Goal: Transaction & Acquisition: Purchase product/service

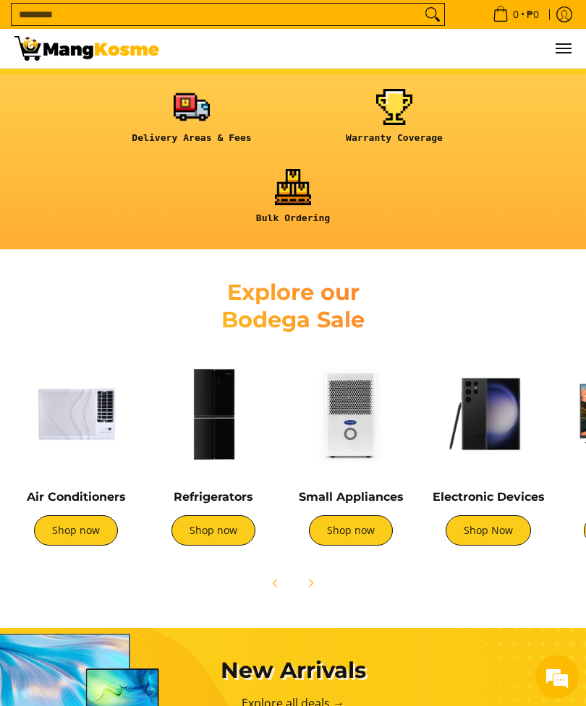
scroll to position [534, 0]
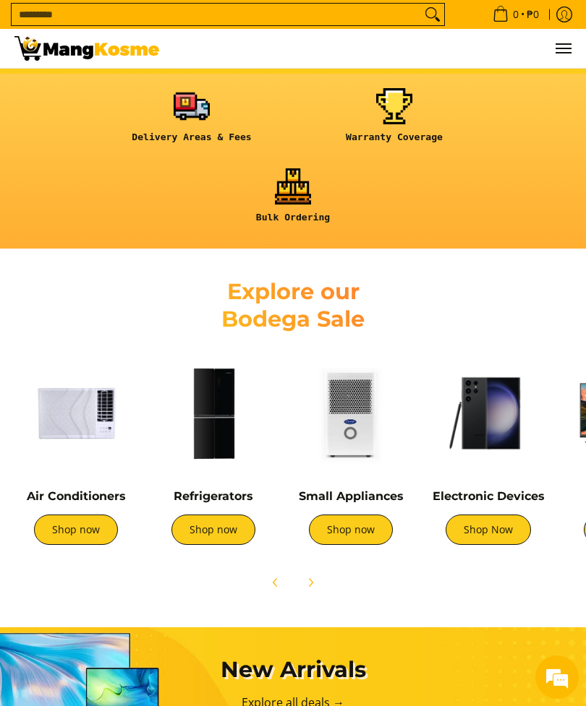
click at [223, 534] on link "Shop now" at bounding box center [213, 530] width 84 height 30
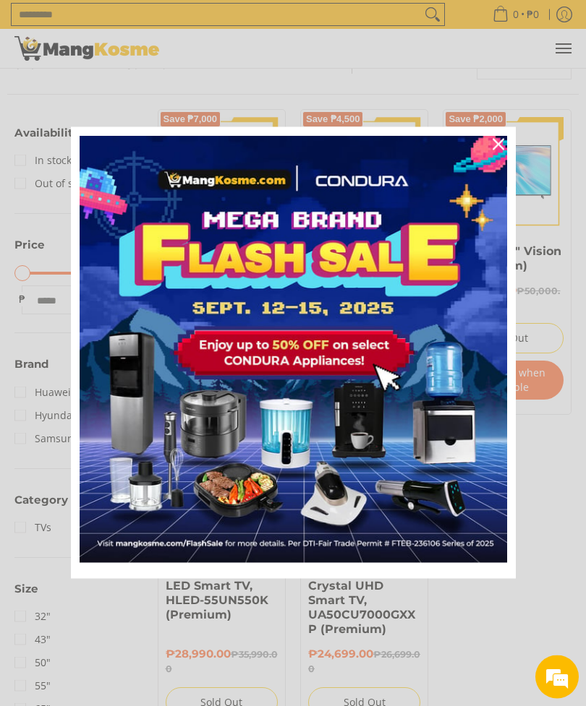
scroll to position [161, 0]
click at [502, 156] on div "Close" at bounding box center [498, 144] width 23 height 23
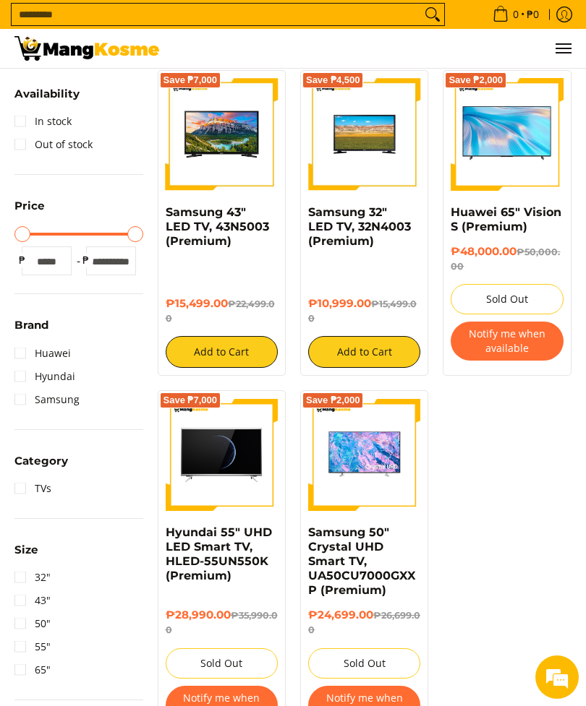
scroll to position [220, 0]
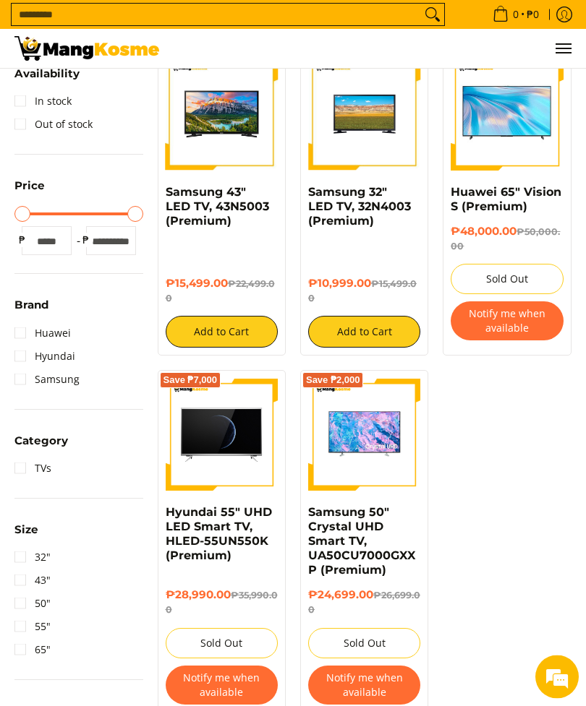
click at [387, 442] on img at bounding box center [364, 435] width 112 height 112
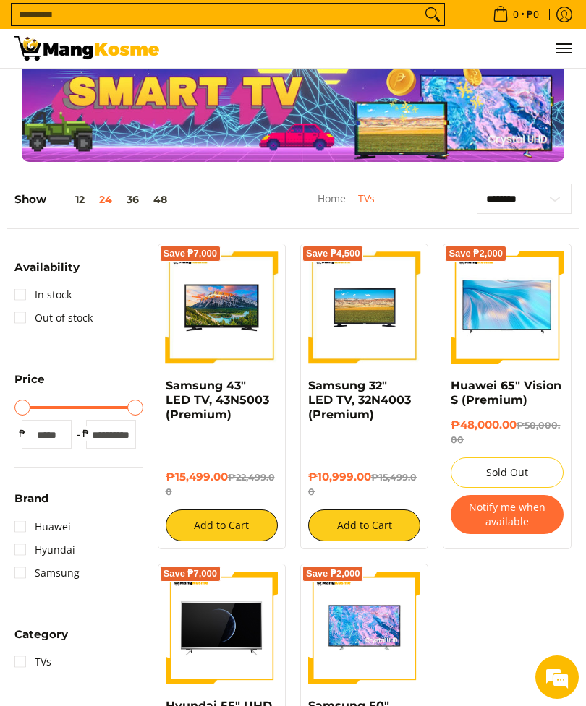
scroll to position [0, 0]
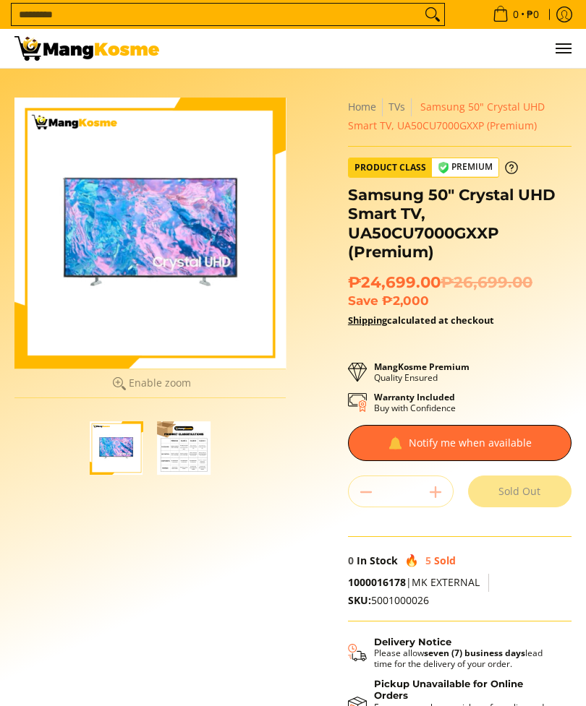
click at [183, 458] on img "button" at bounding box center [184, 447] width 53 height 53
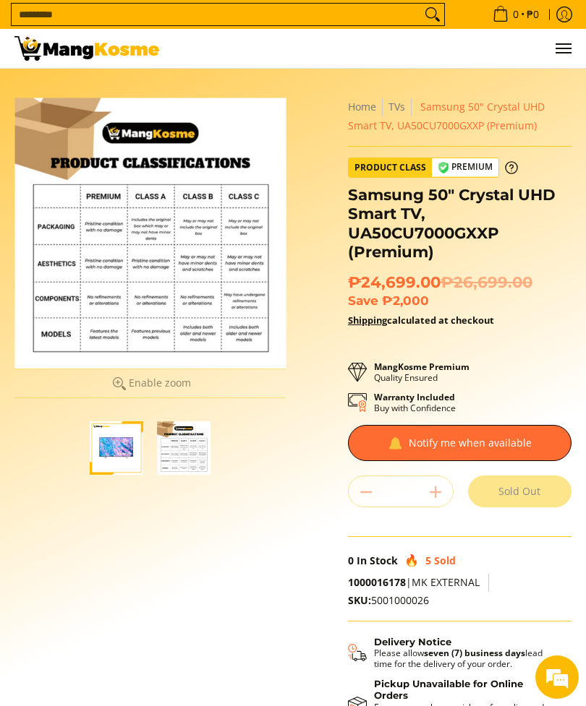
click at [101, 453] on img "button" at bounding box center [116, 447] width 53 height 53
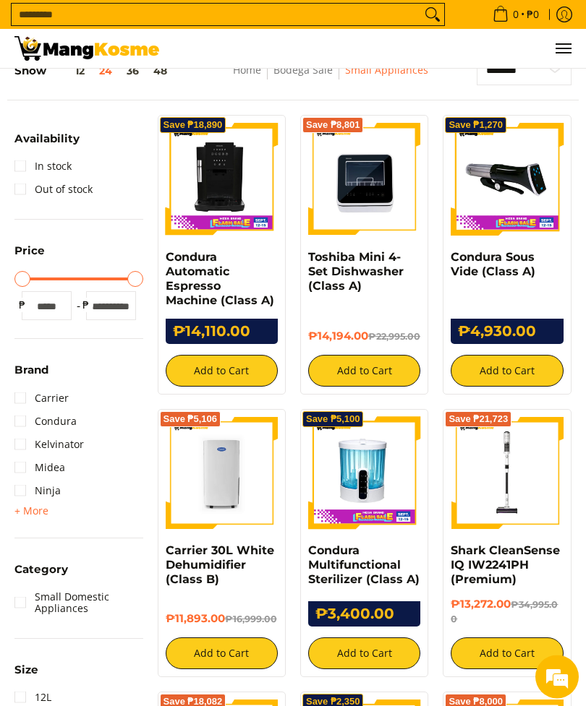
scroll to position [155, 0]
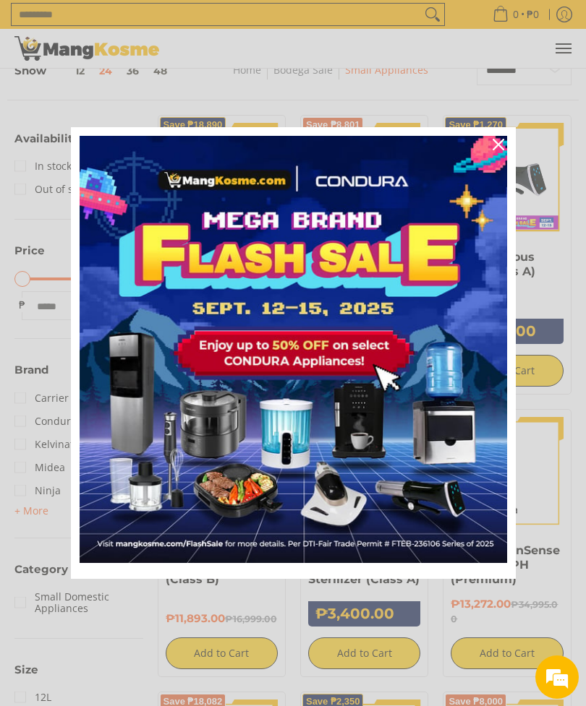
click at [499, 150] on icon "close icon" at bounding box center [498, 145] width 12 height 12
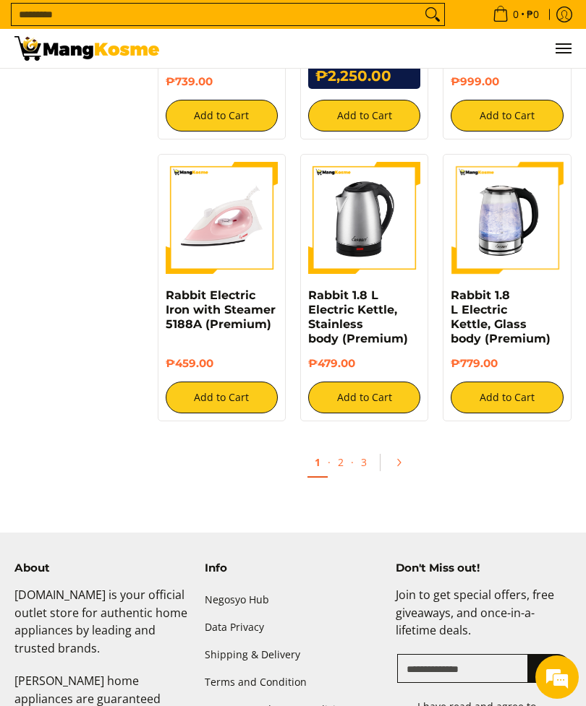
scroll to position [2159, 0]
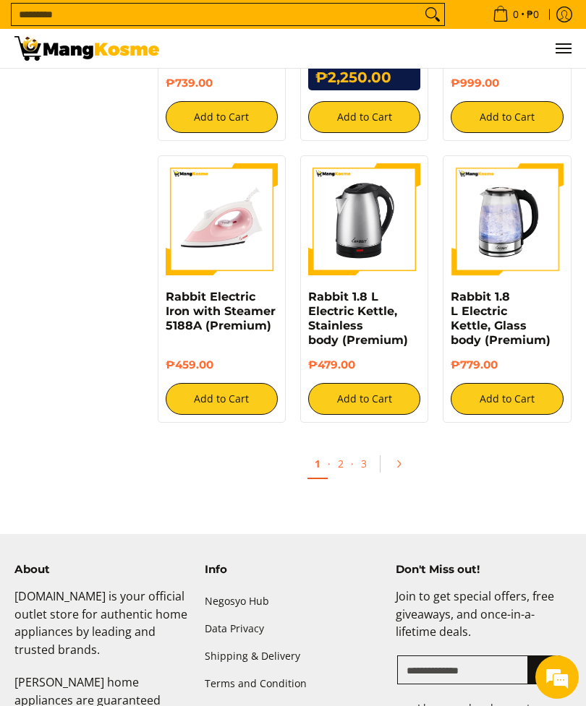
click at [343, 460] on link "2" at bounding box center [340, 464] width 20 height 28
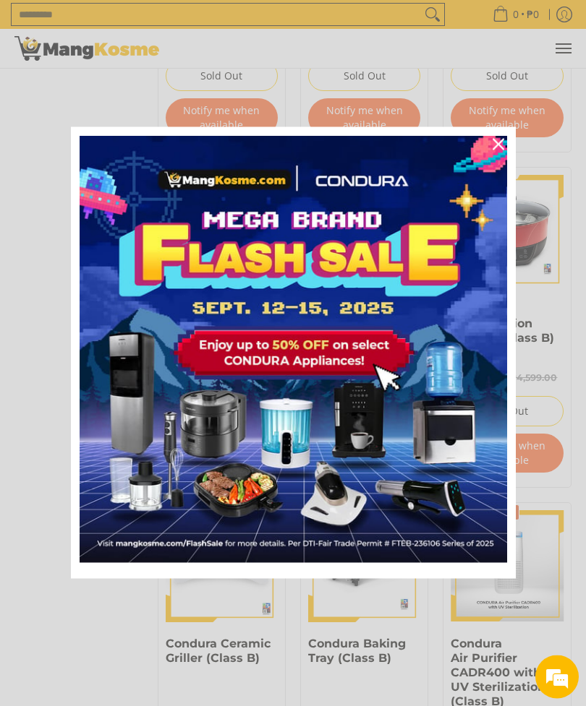
scroll to position [2198, 0]
click at [503, 150] on icon "close icon" at bounding box center [498, 145] width 12 height 12
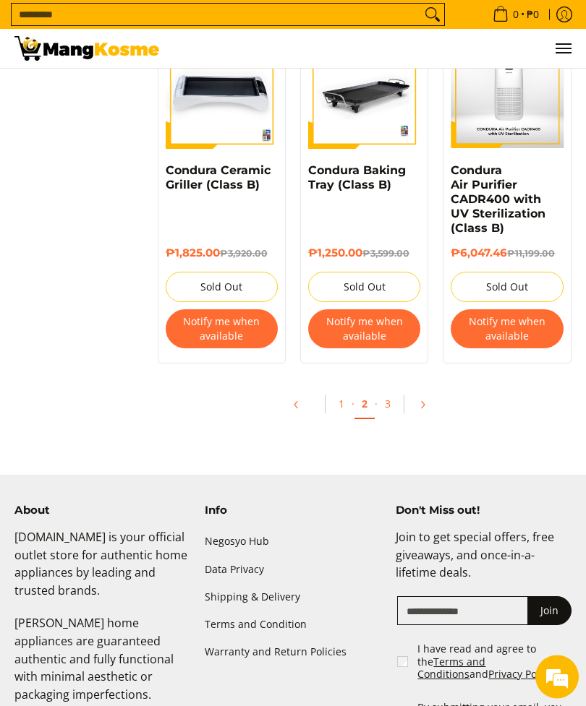
scroll to position [2672, 0]
click at [390, 418] on link "3" at bounding box center [387, 404] width 20 height 28
